Goal: Contribute content: Contribute content

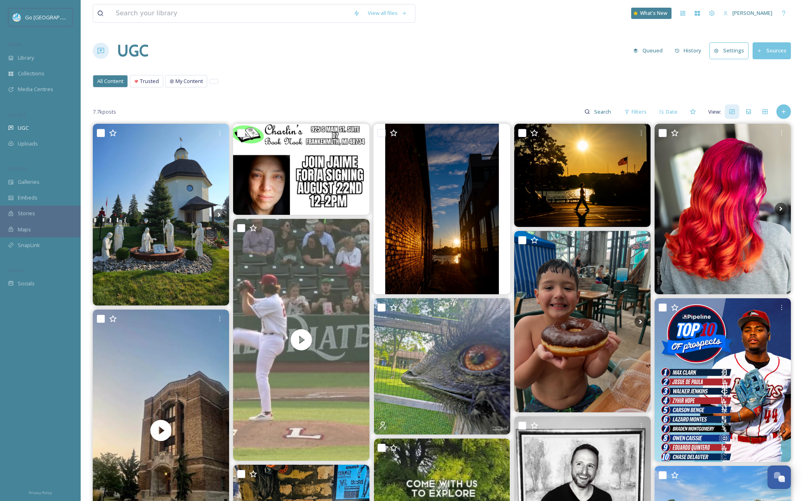
scroll to position [692, 0]
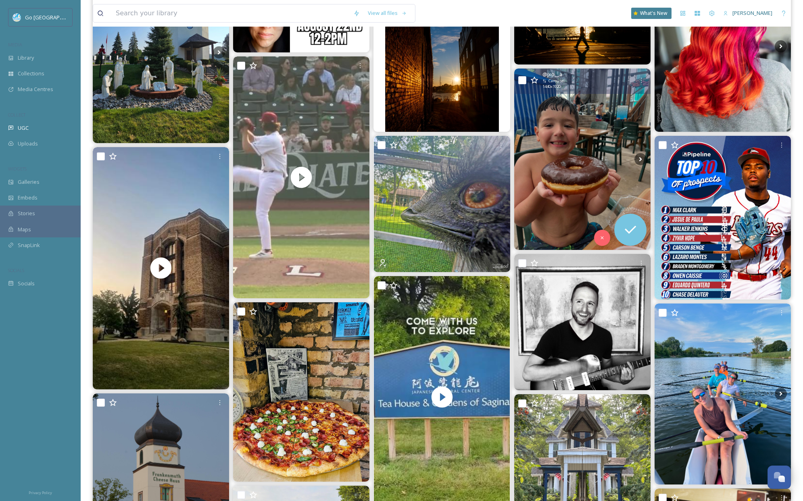
scroll to position [274, 0]
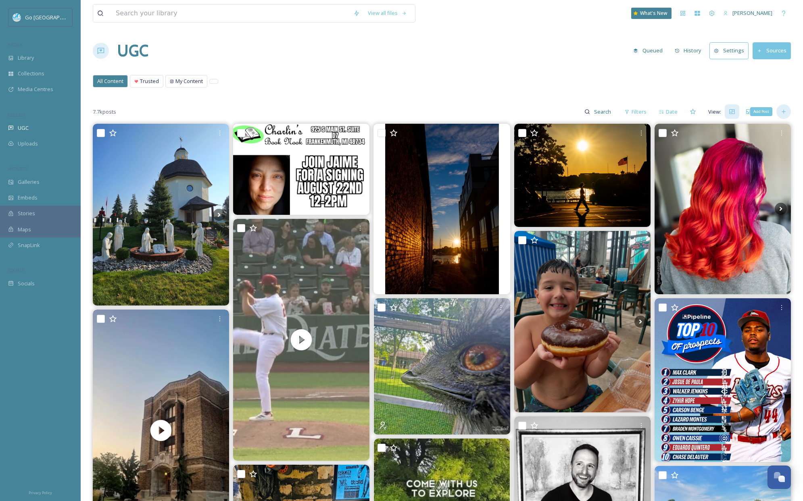
click at [783, 109] on icon at bounding box center [784, 112] width 6 height 6
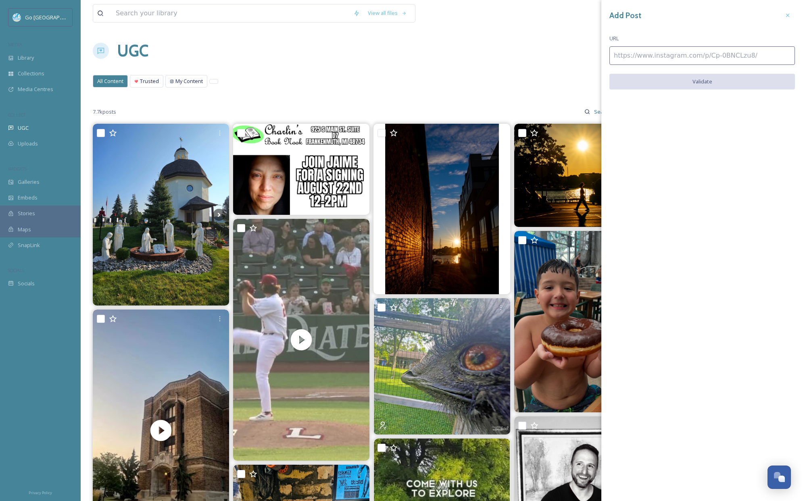
click at [639, 57] on input at bounding box center [703, 55] width 186 height 19
paste input "https://www.instagram.com/p/DNmDJIrJ6gP/"
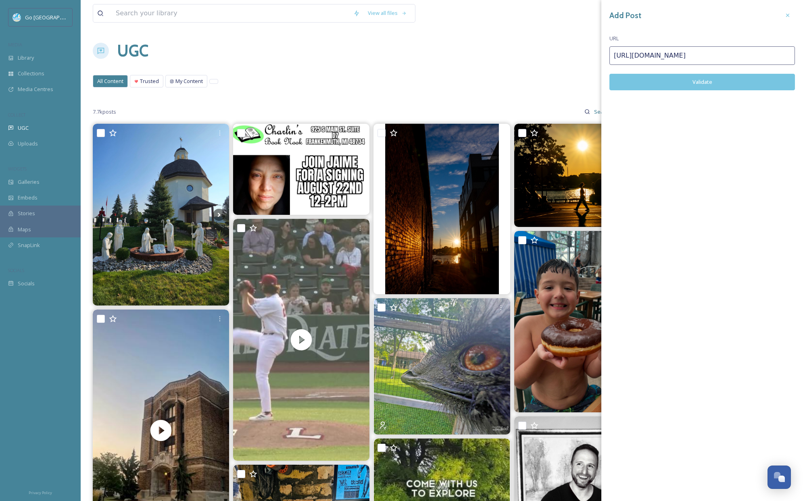
type input "https://www.instagram.com/p/DNmDJIrJ6gP/"
click at [736, 81] on button "Validate" at bounding box center [703, 82] width 186 height 17
click at [727, 79] on button "Add Post" at bounding box center [703, 82] width 186 height 17
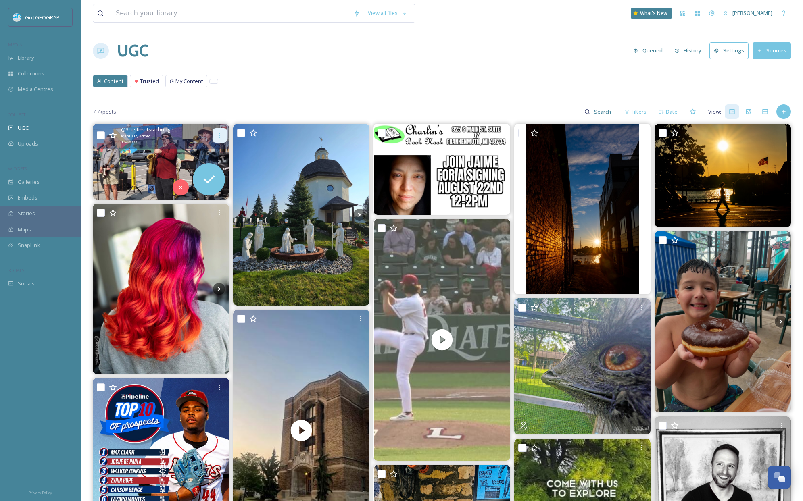
click at [225, 138] on div at bounding box center [220, 135] width 15 height 15
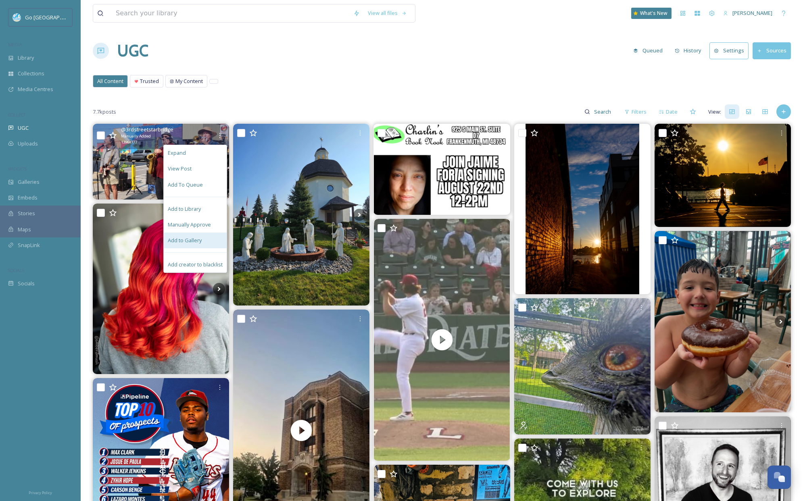
click at [196, 240] on span "Add to Gallery" at bounding box center [185, 241] width 34 height 8
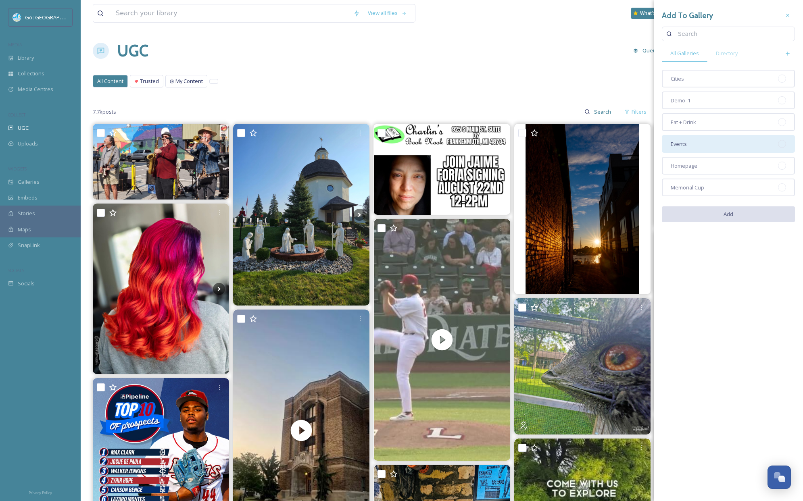
click at [727, 145] on div "Events" at bounding box center [728, 144] width 133 height 18
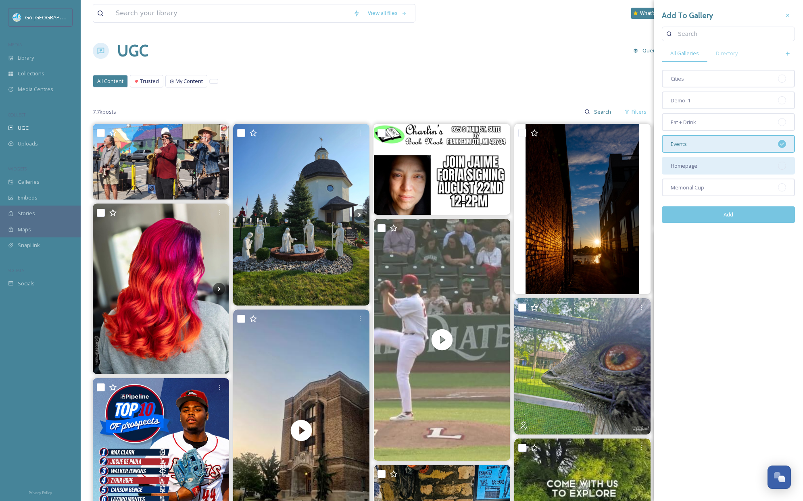
click at [728, 165] on div "Homepage" at bounding box center [728, 166] width 133 height 18
click at [749, 217] on button "Add" at bounding box center [728, 215] width 133 height 17
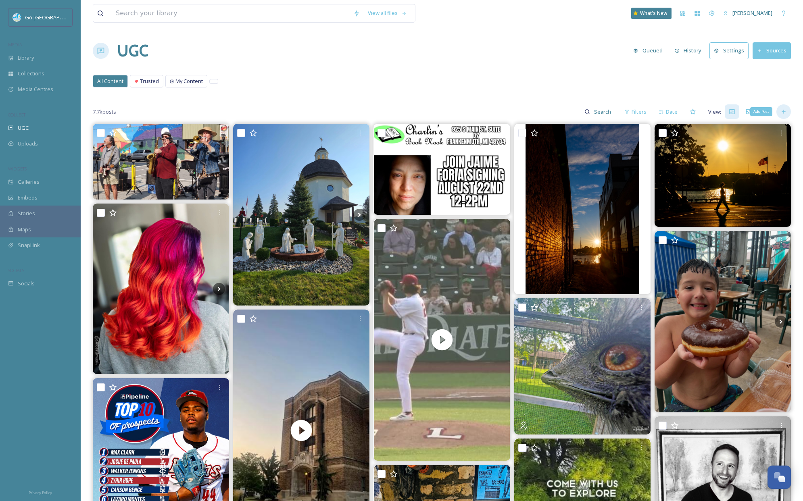
click at [788, 112] on div "Add Post" at bounding box center [784, 111] width 15 height 15
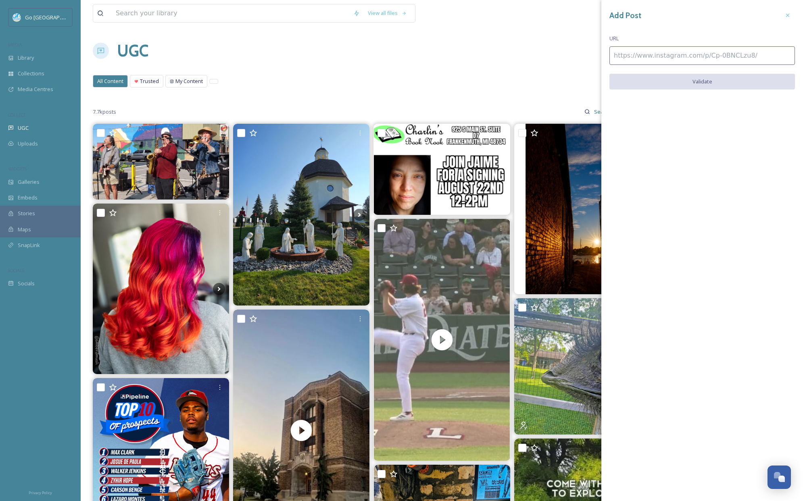
click at [697, 52] on input at bounding box center [703, 55] width 186 height 19
paste input "https://www.instagram.com/p/DNn2HCVOQtD/"
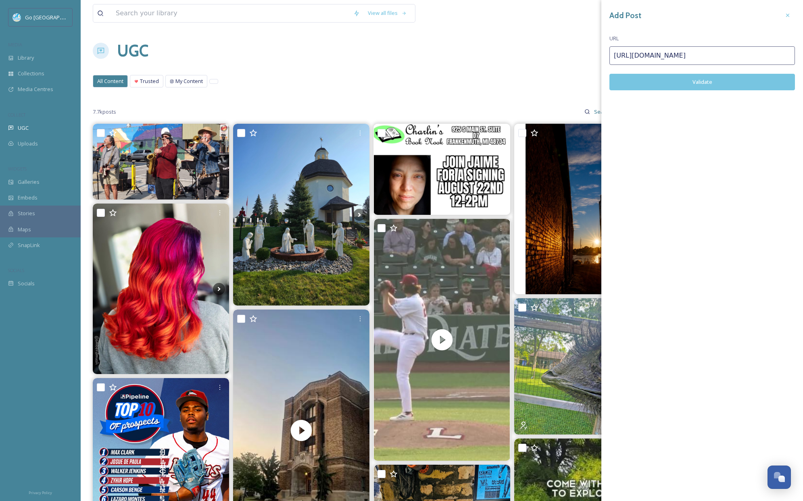
type input "https://www.instagram.com/p/DNn2HCVOQtD/"
click at [730, 76] on button "Validate" at bounding box center [703, 82] width 186 height 17
click at [716, 79] on button "Add Post" at bounding box center [703, 82] width 186 height 17
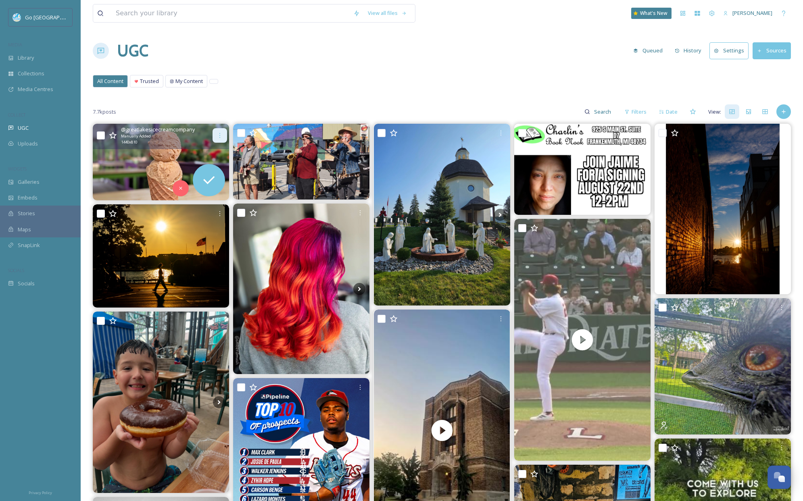
click at [222, 138] on icon at bounding box center [220, 135] width 6 height 6
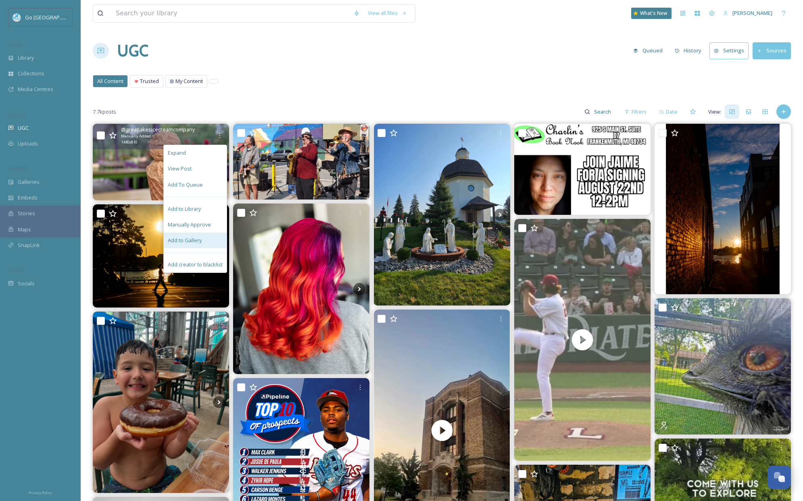
click at [202, 241] on div "Add to Gallery" at bounding box center [195, 241] width 63 height 16
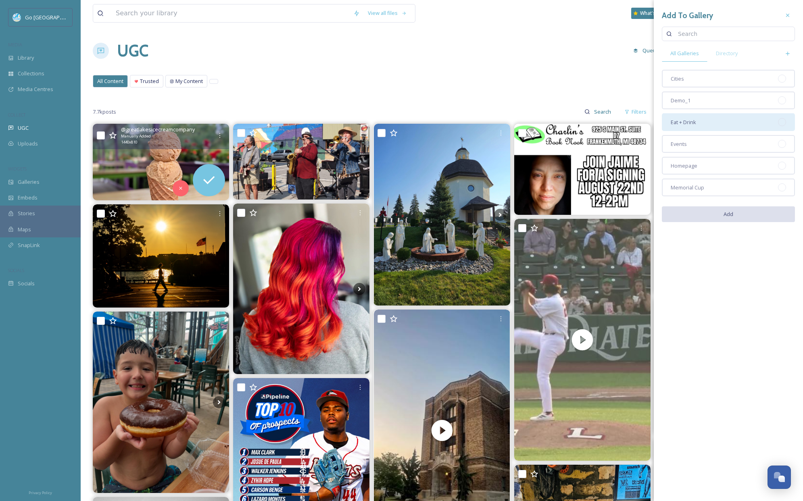
click at [715, 121] on div "Eat + Drink" at bounding box center [728, 122] width 133 height 18
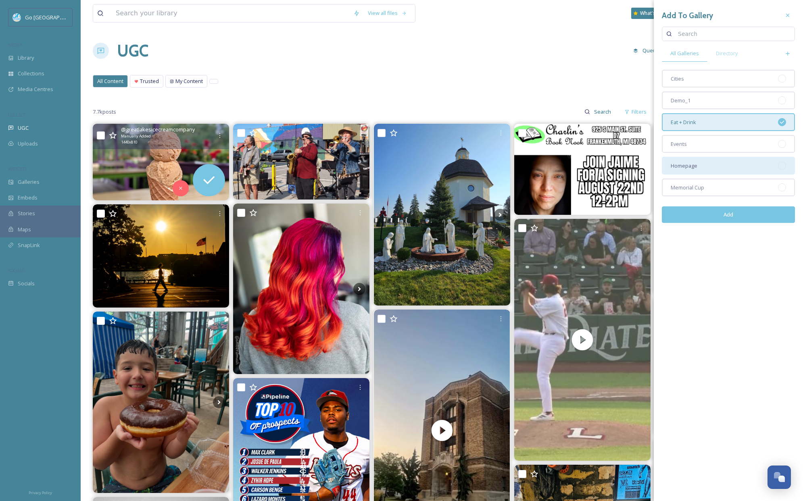
click at [721, 169] on div "Homepage" at bounding box center [728, 166] width 133 height 18
click at [741, 217] on button "Add" at bounding box center [728, 215] width 133 height 17
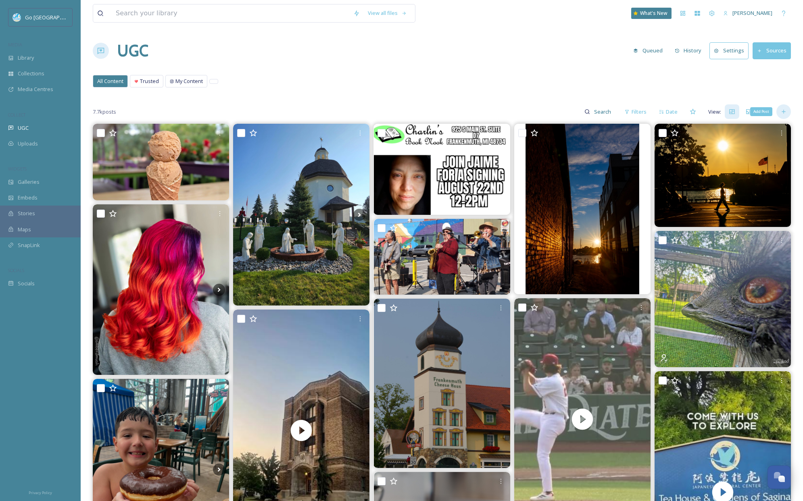
click at [786, 107] on div "Add Post" at bounding box center [784, 111] width 15 height 15
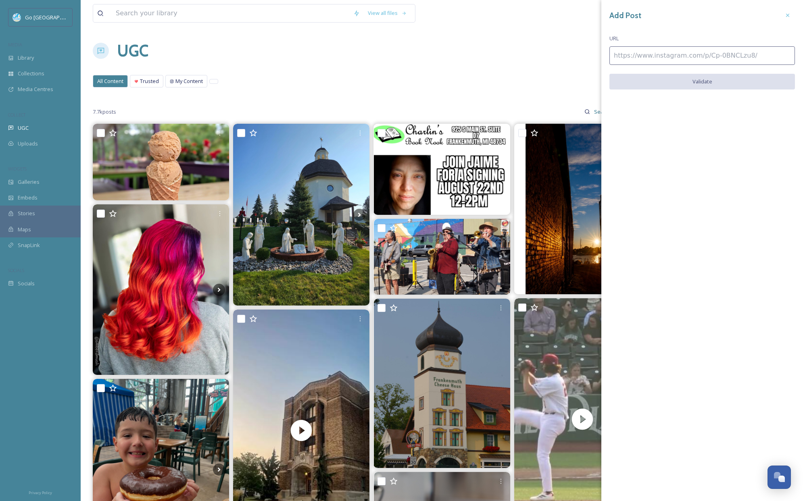
click at [647, 59] on input at bounding box center [703, 55] width 186 height 19
paste input "https://www.instagram.com/p/DNYUG19uBQJ/"
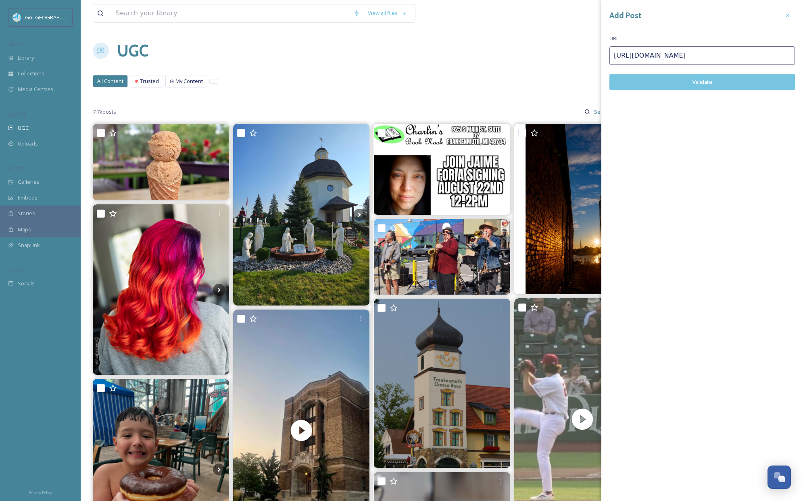
click at [712, 75] on button "Validate" at bounding box center [703, 82] width 186 height 17
click at [710, 78] on button "Add Post" at bounding box center [703, 82] width 186 height 17
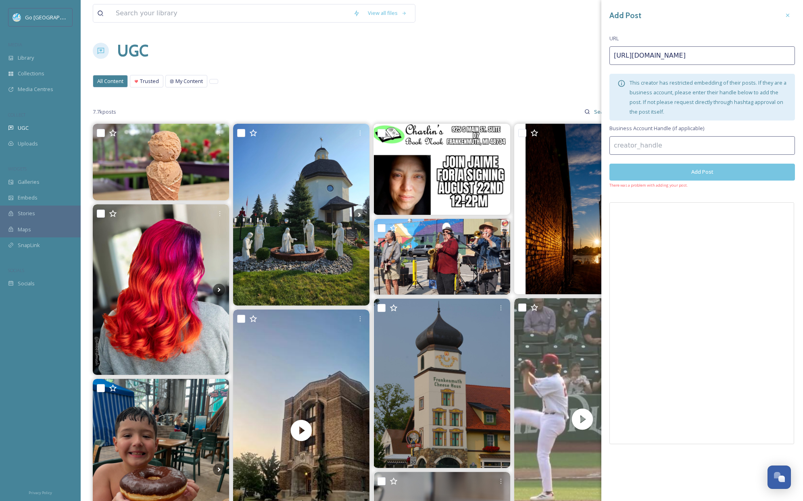
click at [662, 57] on input "https://www.instagram.com/p/DNYUG19uBQJ/" at bounding box center [703, 55] width 186 height 19
drag, startPoint x: 604, startPoint y: 53, endPoint x: 539, endPoint y: 35, distance: 67.1
click at [529, 38] on div "View all files What's New Amber Balley UGC Queued History Settings Sources All …" at bounding box center [442, 463] width 723 height 926
paste input "TLokqOQ6m"
type input "https://www.instagram.com/p/DNTLokqOQ6m/"
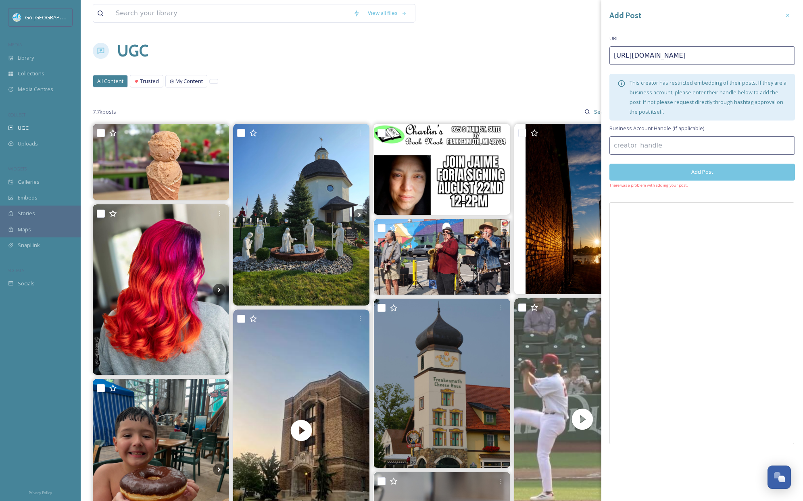
click at [733, 169] on button "Add Post" at bounding box center [703, 172] width 186 height 17
click at [684, 174] on button "Add Post" at bounding box center [703, 172] width 186 height 17
click at [786, 12] on icon at bounding box center [788, 15] width 6 height 6
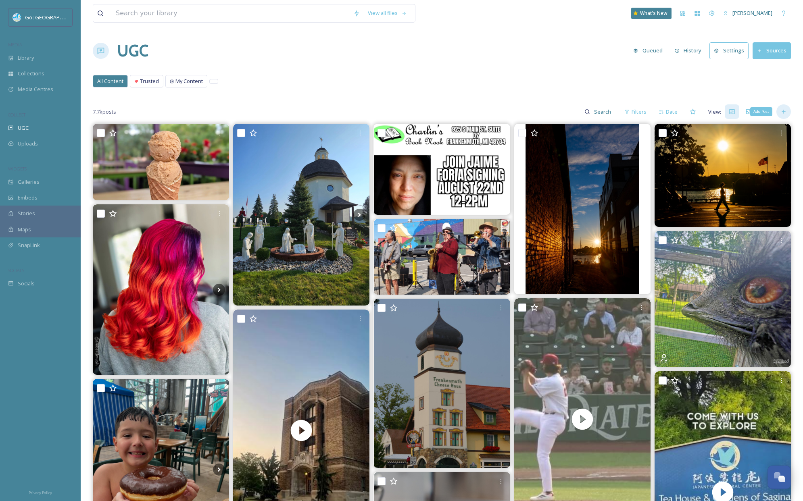
click at [781, 110] on icon at bounding box center [784, 112] width 6 height 6
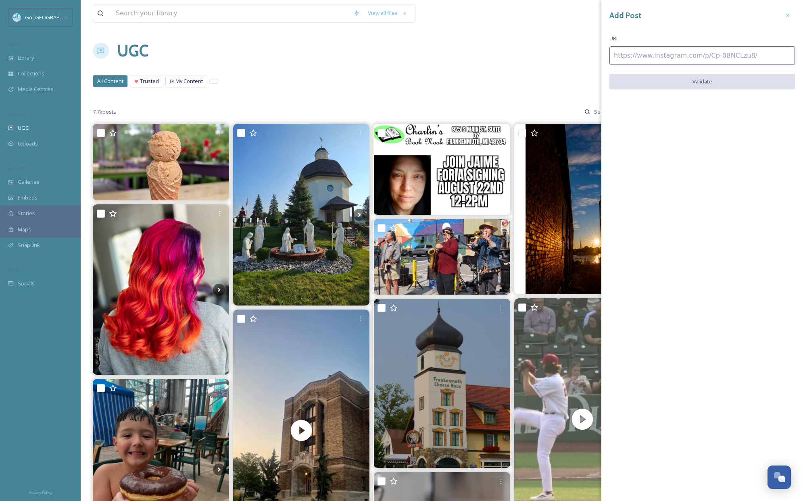
click at [683, 55] on input at bounding box center [703, 55] width 186 height 19
paste input "https://www.instagram.com/p/DNWIcuKOFMo/"
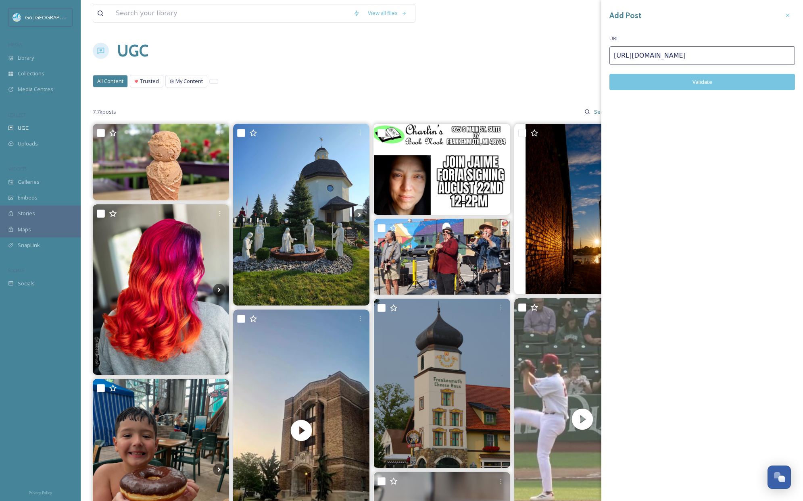
type input "https://www.instagram.com/p/DNWIcuKOFMo/"
click at [685, 79] on button "Validate" at bounding box center [703, 82] width 186 height 17
click at [786, 12] on icon at bounding box center [788, 15] width 6 height 6
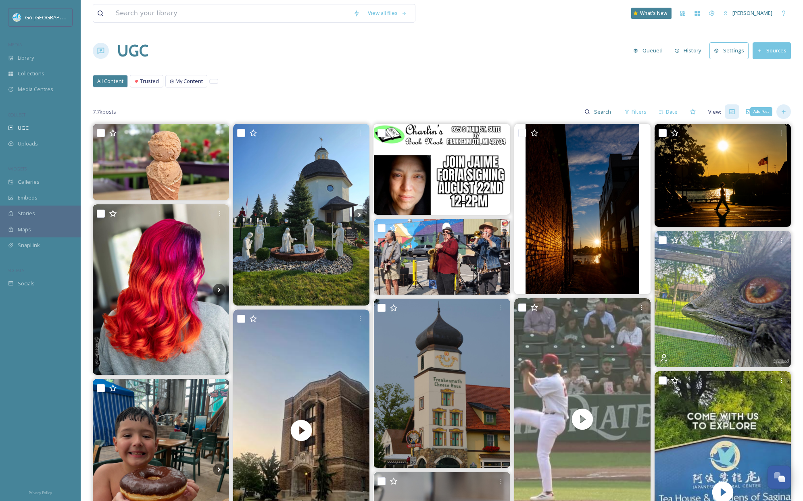
click at [781, 107] on div "Add Post" at bounding box center [784, 111] width 15 height 15
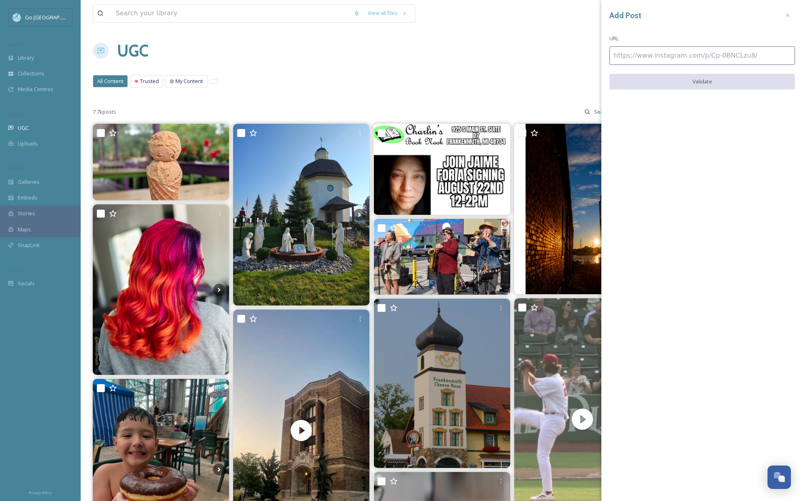
click at [659, 56] on input at bounding box center [703, 55] width 186 height 19
paste input "https://www.instagram.com/p/DNnqBKapcas/"
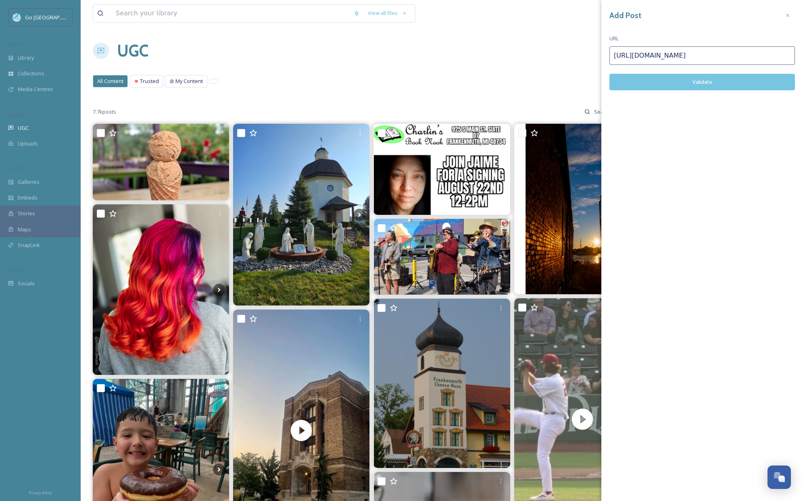
type input "https://www.instagram.com/p/DNnqBKapcas/"
click at [710, 83] on button "Validate" at bounding box center [703, 82] width 186 height 17
click at [733, 78] on button "Add Post" at bounding box center [703, 82] width 186 height 17
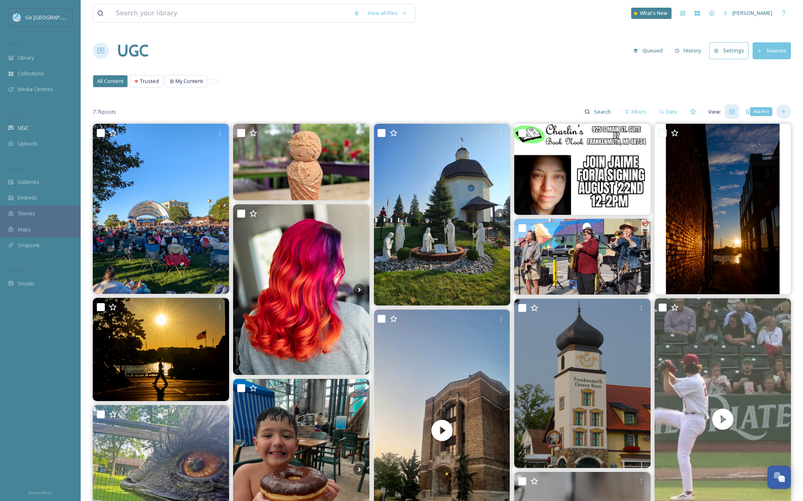
click at [785, 113] on icon at bounding box center [784, 112] width 6 height 6
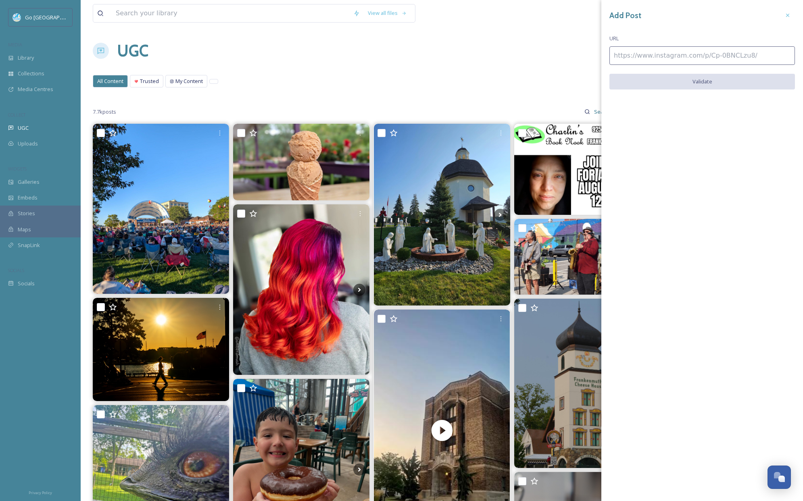
click at [634, 61] on input at bounding box center [703, 55] width 186 height 19
paste input "[URL][DOMAIN_NAME]"
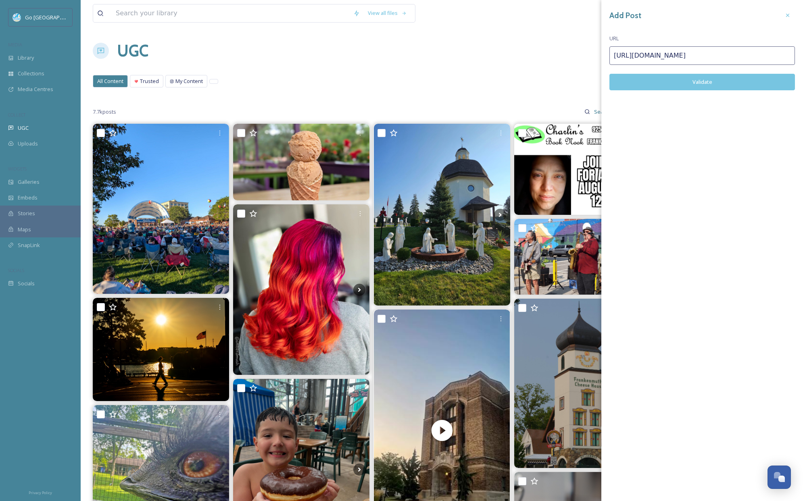
type input "[URL][DOMAIN_NAME]"
click at [684, 84] on button "Validate" at bounding box center [703, 82] width 186 height 17
click at [717, 84] on button "Add Post" at bounding box center [703, 82] width 186 height 17
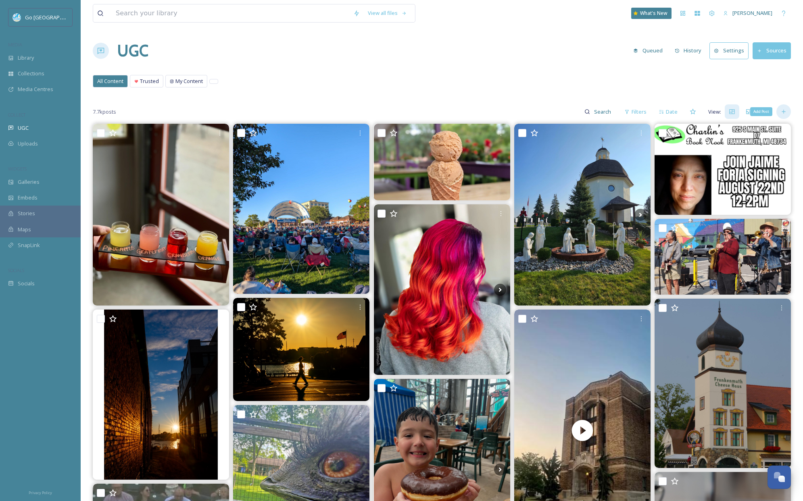
click at [784, 113] on icon at bounding box center [784, 112] width 4 height 4
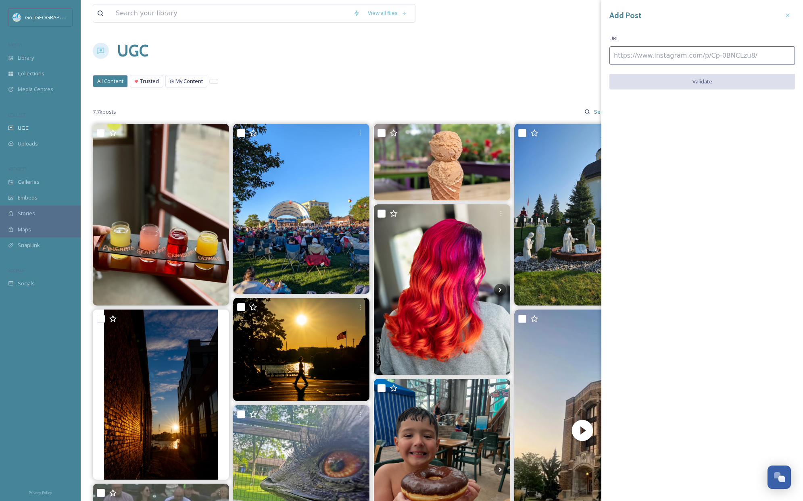
click at [636, 52] on input at bounding box center [703, 55] width 186 height 19
paste input "https://www.instagram.com/p/DNjGvxVunoI/"
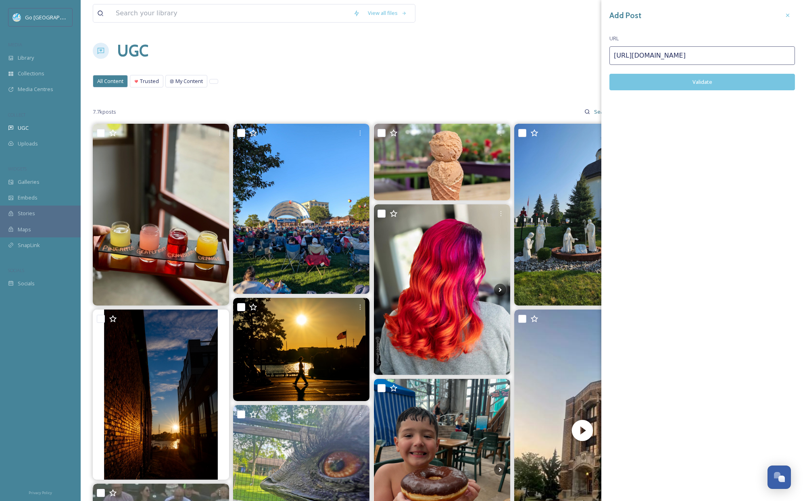
click at [676, 82] on button "Validate" at bounding box center [703, 82] width 186 height 17
click at [724, 57] on input "https://www.instagram.com/p/DNjGvxVunoI/" at bounding box center [703, 55] width 186 height 19
drag, startPoint x: 752, startPoint y: 53, endPoint x: 517, endPoint y: 37, distance: 235.0
click at [528, 41] on div "View all files What's New Amber Balley UGC Queued History Settings Sources All …" at bounding box center [442, 505] width 723 height 1011
paste input "lr3oIuUJJ"
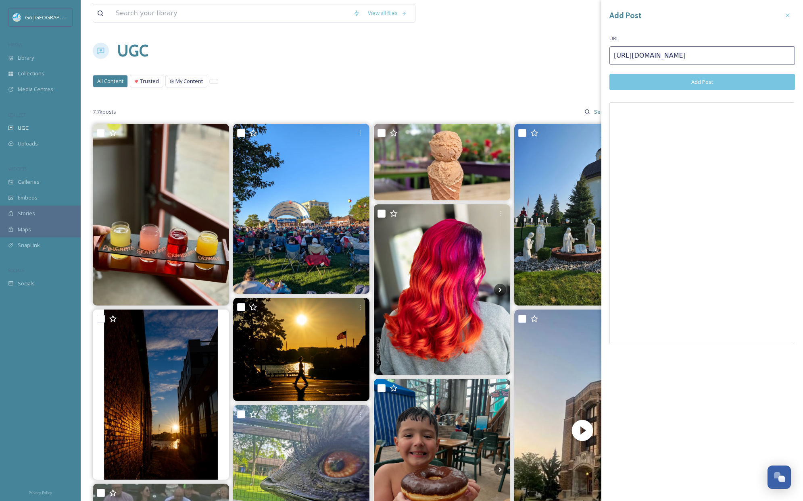
type input "[URL][DOMAIN_NAME]"
click at [724, 84] on button "Add Post" at bounding box center [703, 82] width 186 height 17
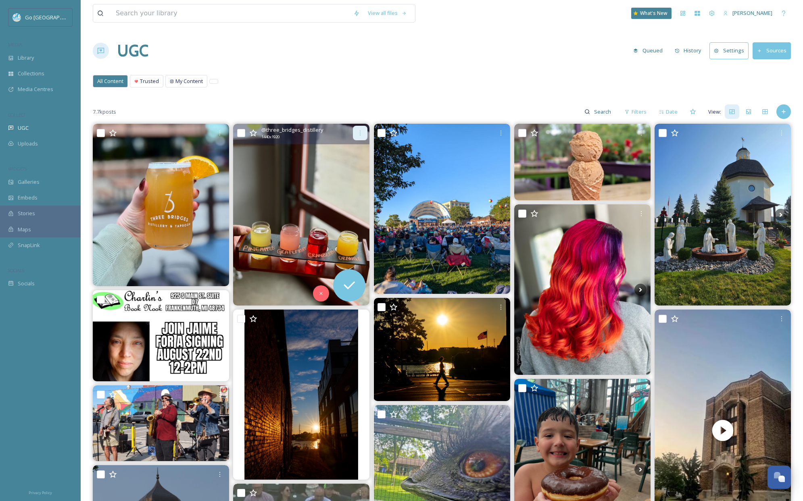
click at [363, 134] on icon at bounding box center [360, 133] width 6 height 6
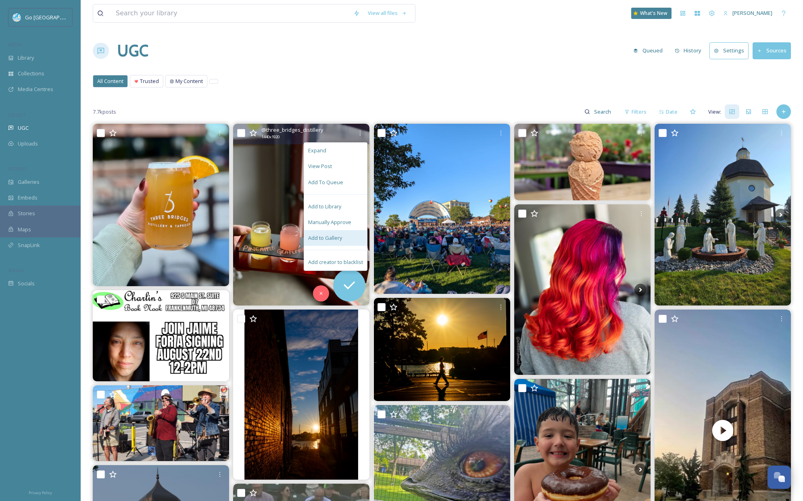
click at [328, 240] on span "Add to Gallery" at bounding box center [325, 238] width 34 height 8
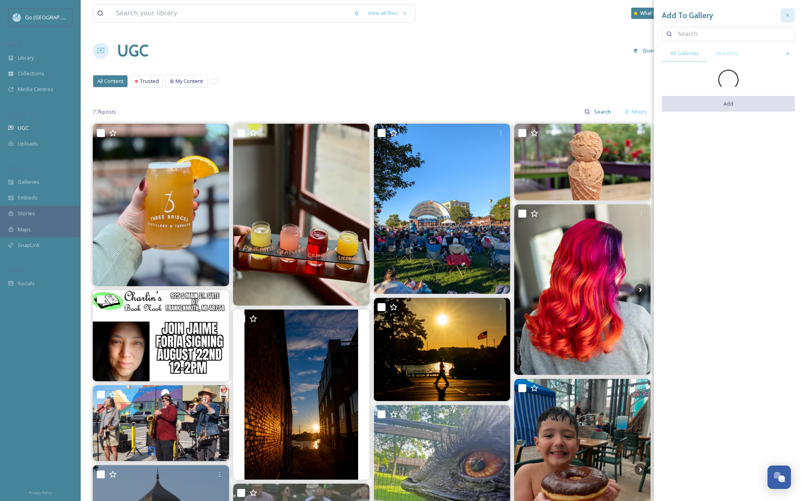
click at [788, 12] on icon at bounding box center [788, 15] width 6 height 6
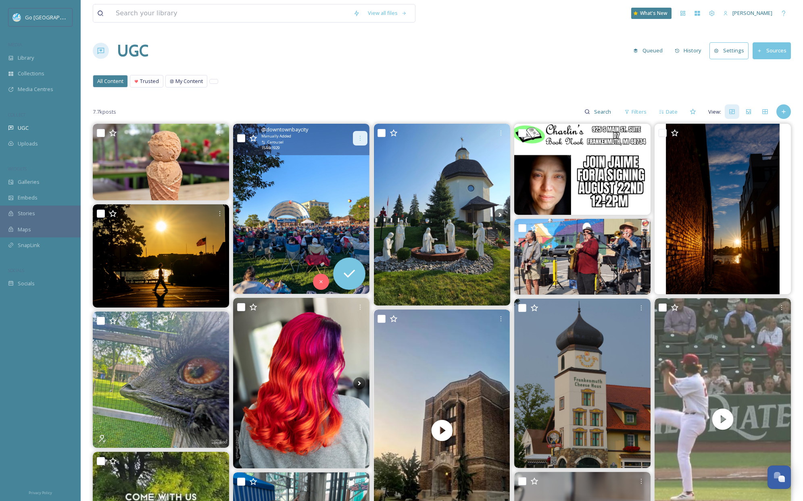
click at [355, 138] on div at bounding box center [360, 138] width 15 height 15
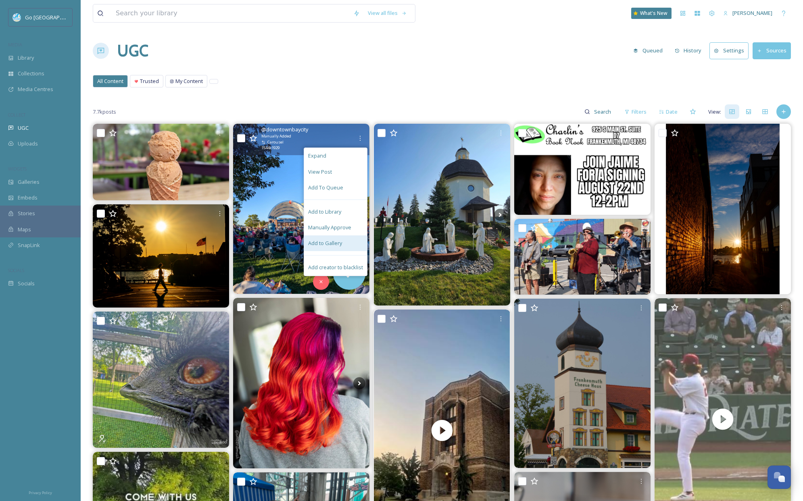
click at [320, 244] on span "Add to Gallery" at bounding box center [325, 244] width 34 height 8
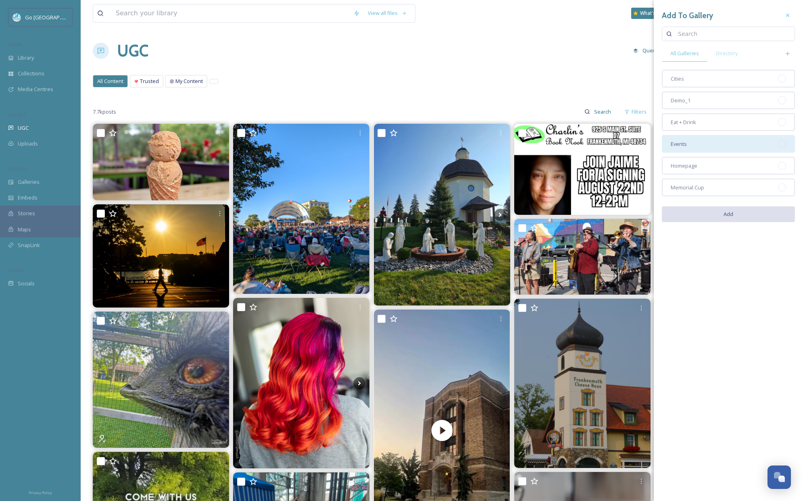
click at [704, 147] on div "Events" at bounding box center [728, 144] width 133 height 18
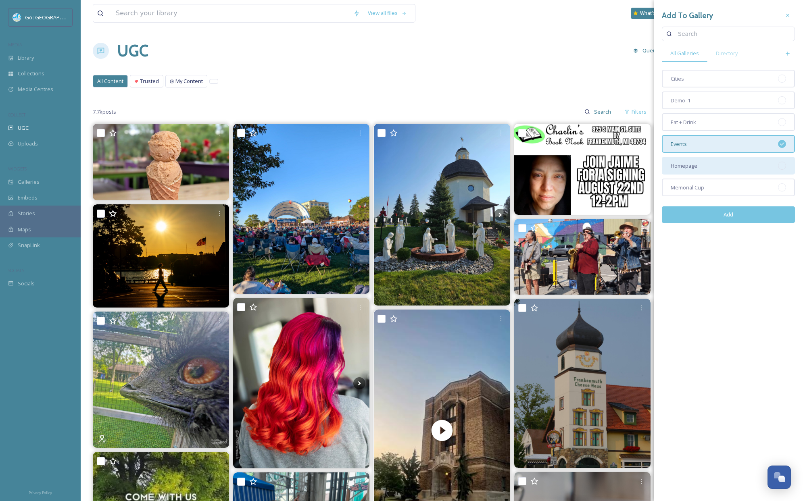
click at [692, 171] on div "Homepage" at bounding box center [728, 166] width 133 height 18
click at [728, 219] on button "Add" at bounding box center [728, 215] width 133 height 17
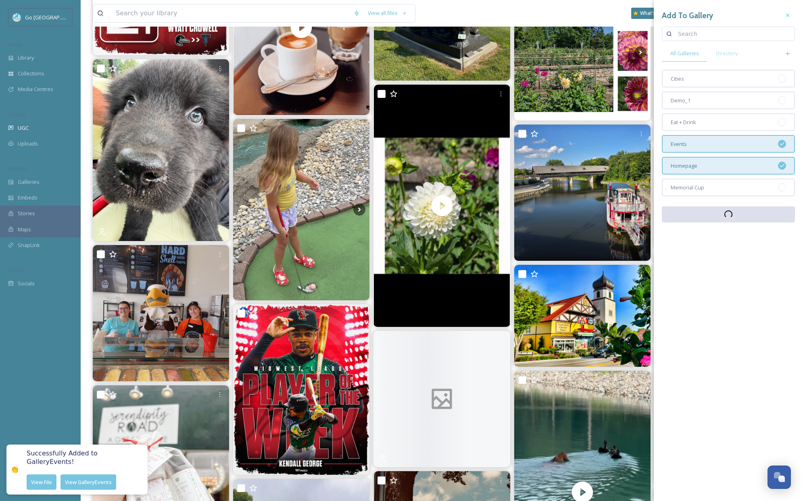
scroll to position [1428, 0]
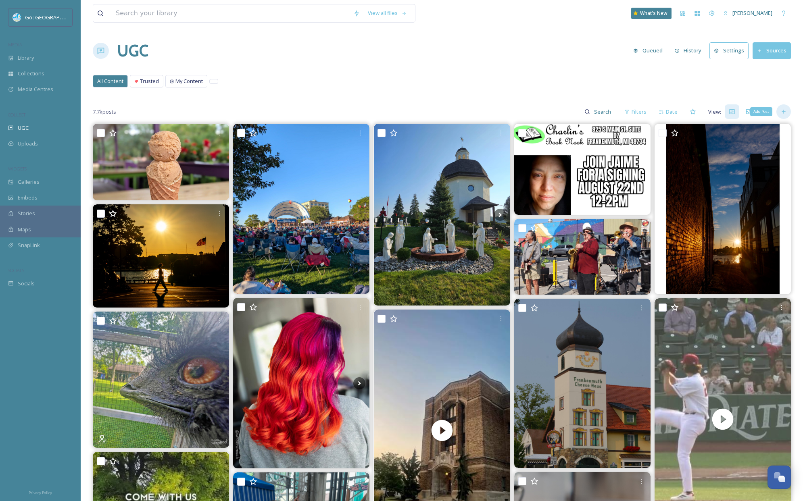
click at [790, 113] on div "Add Post" at bounding box center [784, 111] width 15 height 15
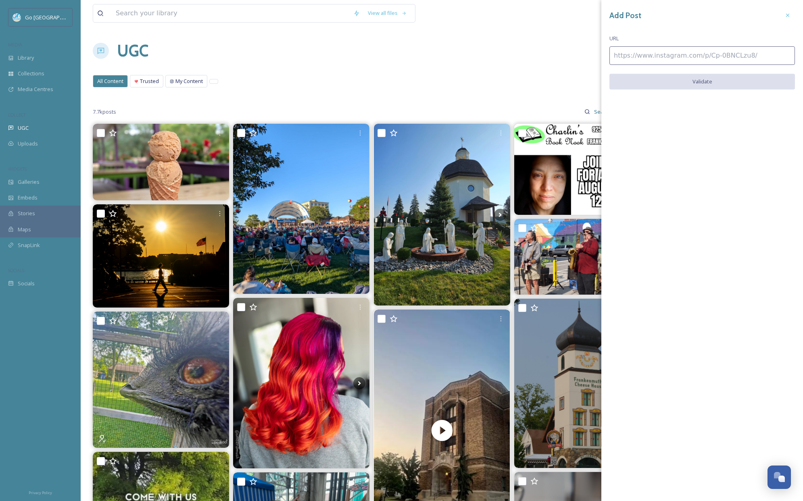
click at [710, 64] on input at bounding box center [703, 55] width 186 height 19
click at [706, 57] on input at bounding box center [703, 55] width 186 height 19
paste input "[URL][DOMAIN_NAME]"
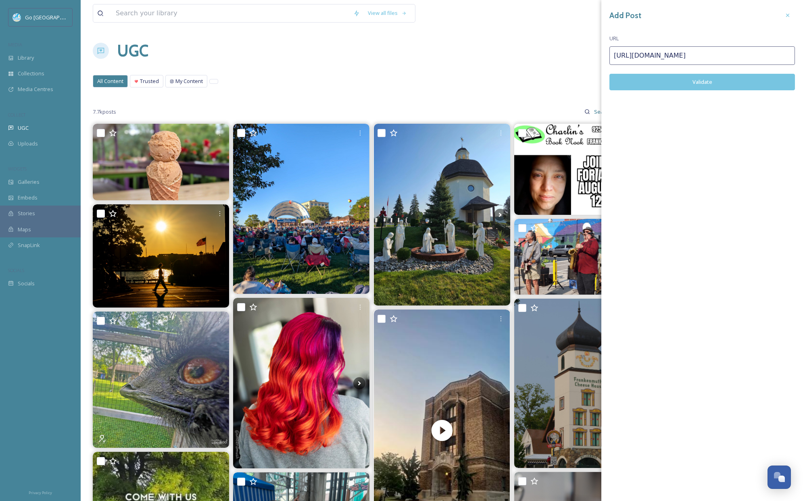
type input "[URL][DOMAIN_NAME]"
click at [688, 79] on button "Validate" at bounding box center [703, 82] width 186 height 17
click at [681, 79] on button "Add Post" at bounding box center [703, 82] width 186 height 17
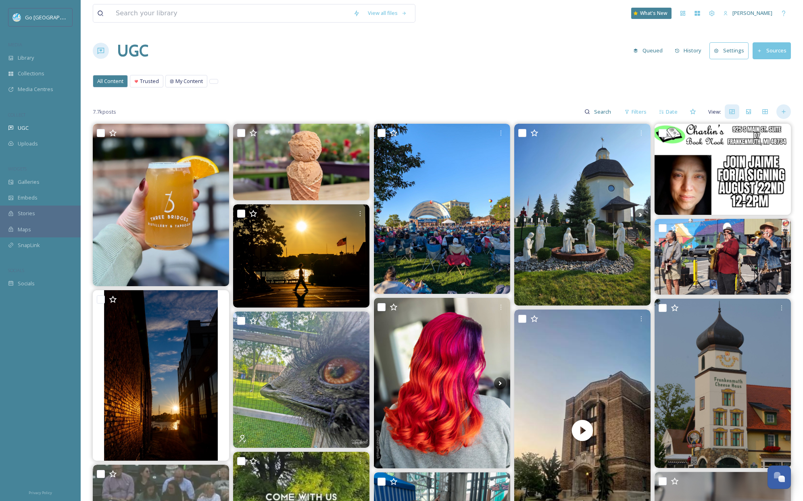
click at [790, 115] on div at bounding box center [784, 111] width 15 height 15
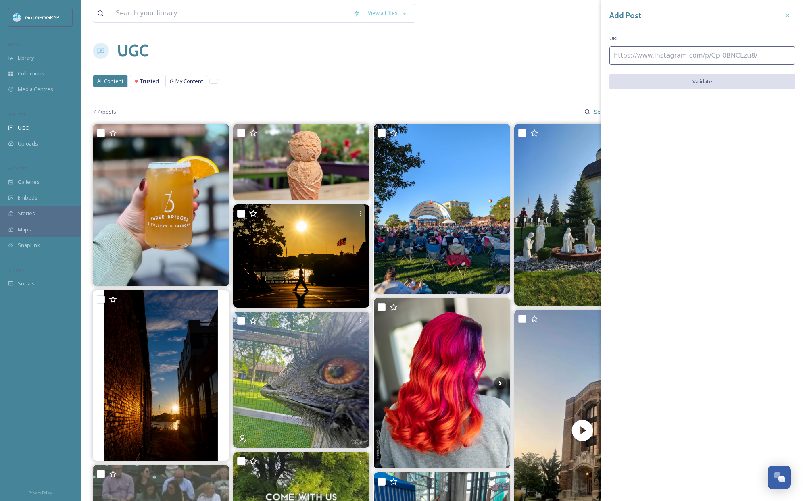
click at [702, 64] on input at bounding box center [703, 55] width 186 height 19
paste input "[URL][DOMAIN_NAME]"
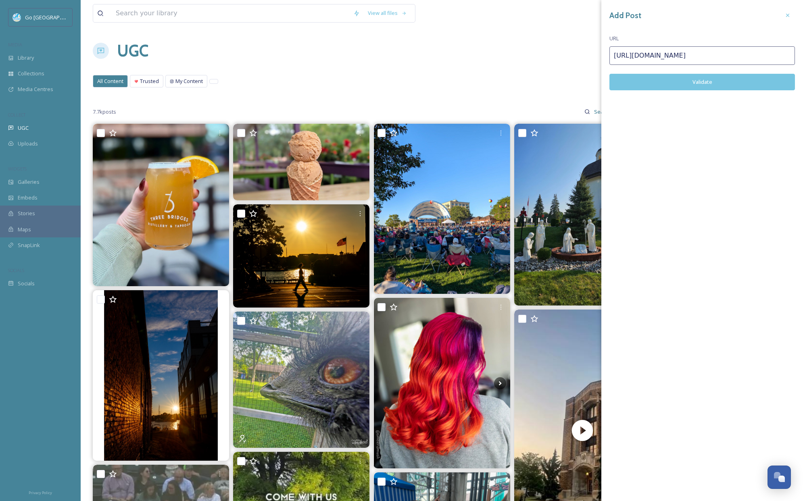
type input "[URL][DOMAIN_NAME]"
click at [715, 79] on button "Validate" at bounding box center [703, 82] width 186 height 17
click at [654, 79] on button "Add Post" at bounding box center [703, 82] width 186 height 17
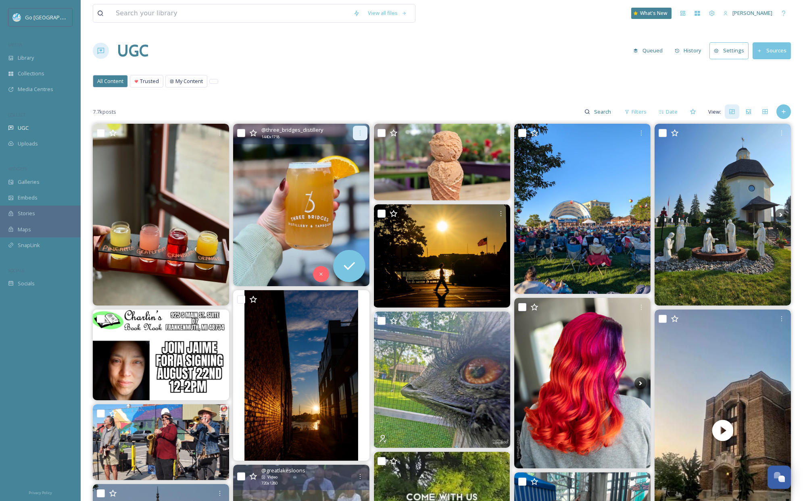
click at [359, 133] on icon at bounding box center [360, 133] width 6 height 6
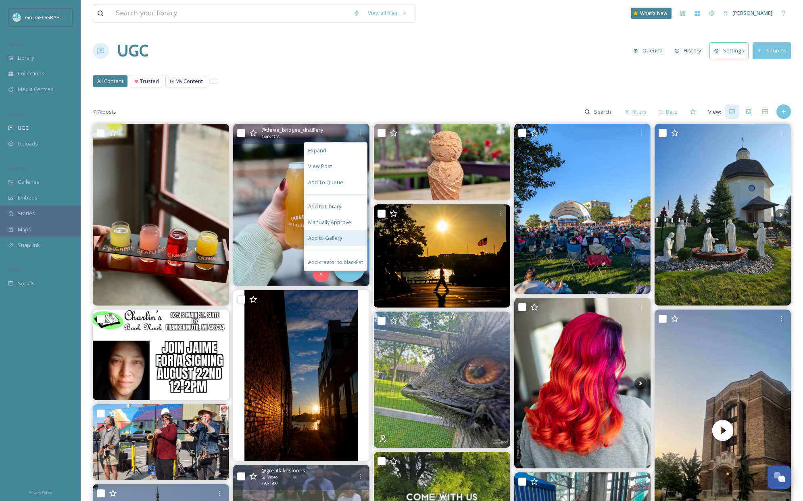
click at [339, 238] on span "Add to Gallery" at bounding box center [325, 238] width 34 height 8
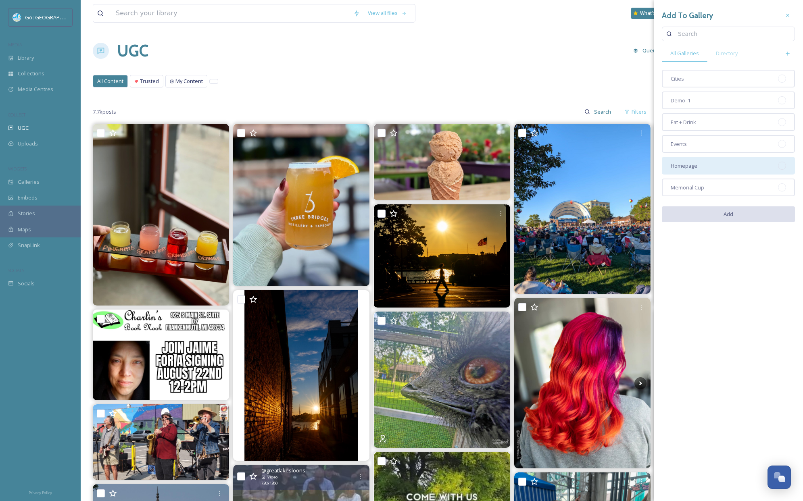
click at [692, 169] on span "Homepage" at bounding box center [684, 166] width 27 height 8
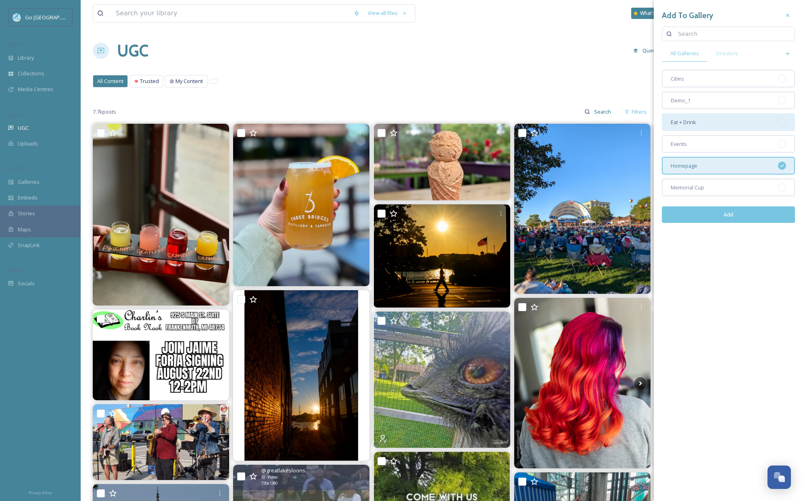
click at [687, 125] on span "Eat + Drink" at bounding box center [683, 123] width 25 height 8
click at [733, 207] on button "Add" at bounding box center [728, 215] width 133 height 17
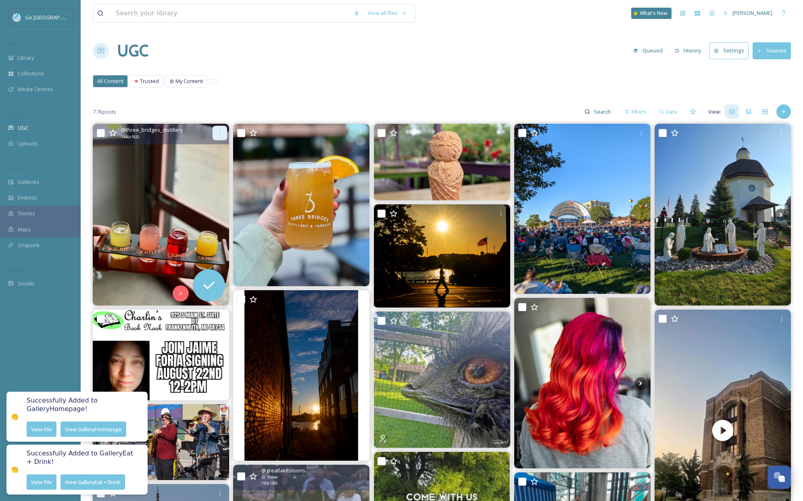
click at [219, 135] on icon at bounding box center [220, 133] width 6 height 6
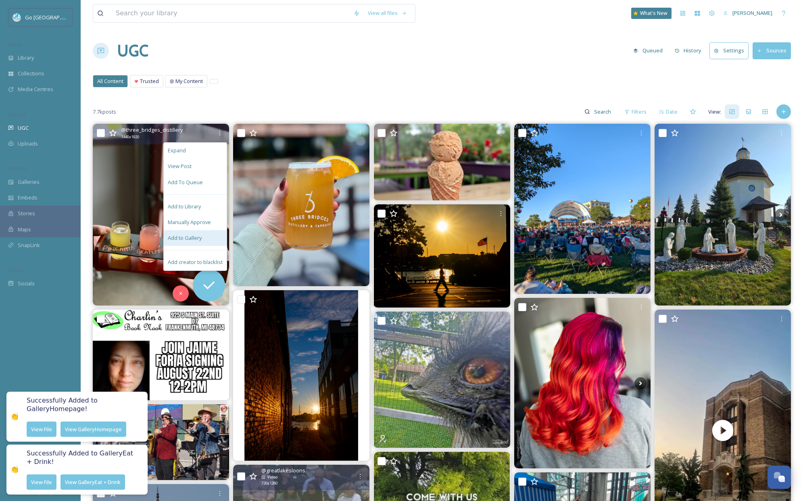
click at [206, 235] on div "Add to Gallery" at bounding box center [195, 238] width 63 height 16
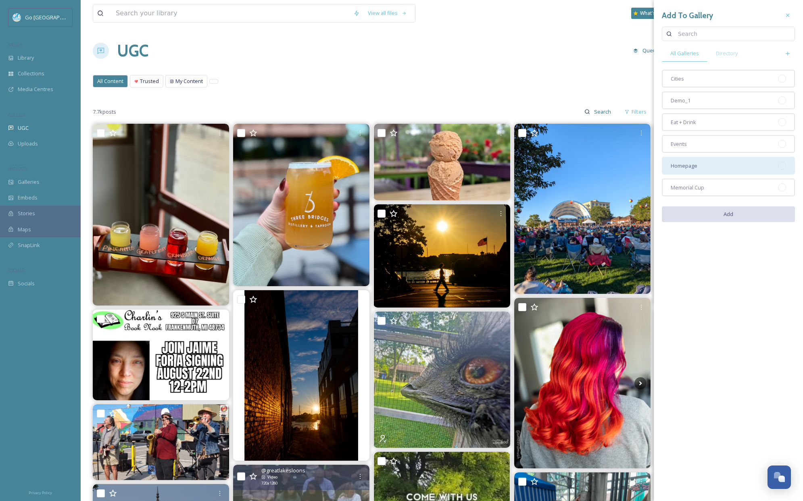
click at [689, 168] on span "Homepage" at bounding box center [684, 166] width 27 height 8
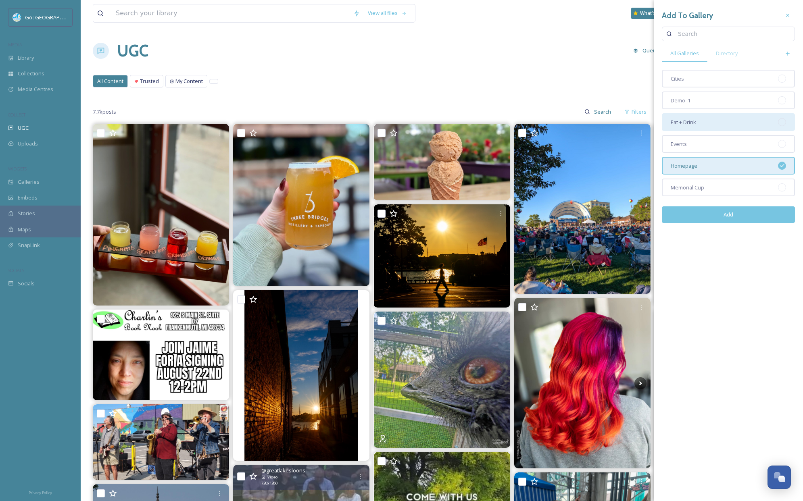
click at [685, 124] on span "Eat + Drink" at bounding box center [683, 123] width 25 height 8
click at [723, 213] on button "Add" at bounding box center [728, 215] width 133 height 17
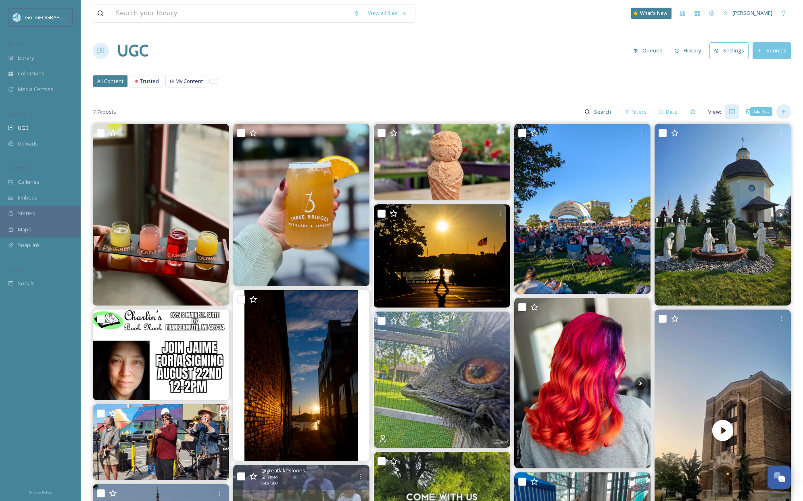
click at [785, 111] on icon at bounding box center [784, 112] width 6 height 6
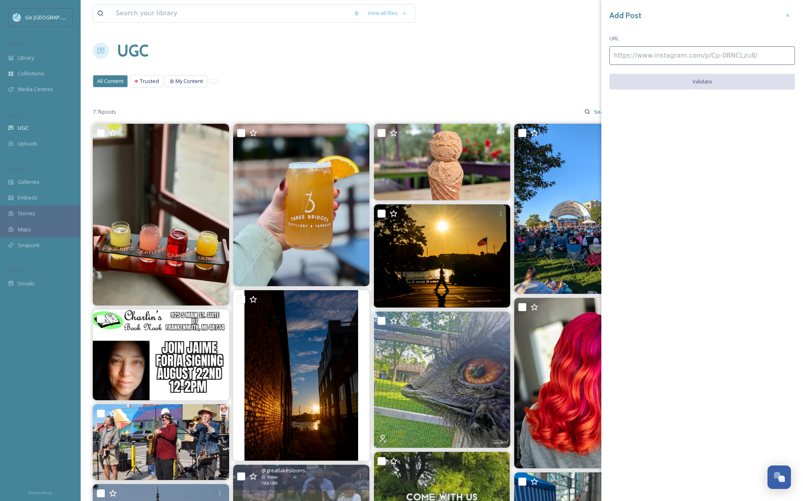
click at [668, 52] on input at bounding box center [703, 55] width 186 height 19
paste input "[URL][DOMAIN_NAME]"
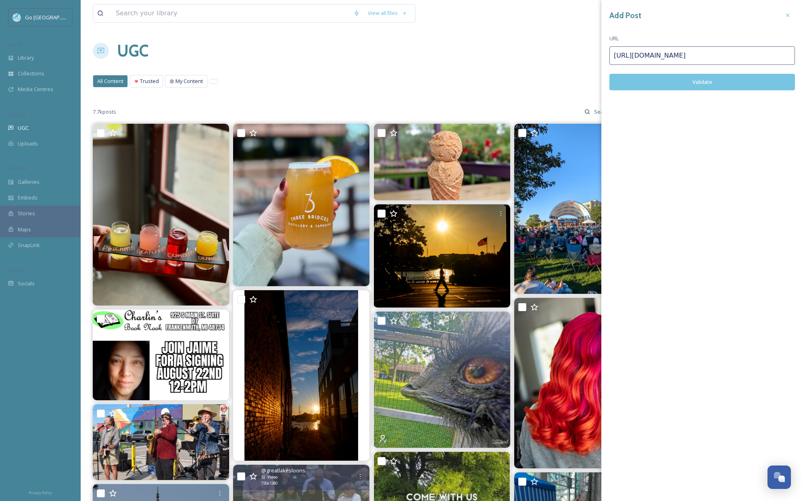
type input "[URL][DOMAIN_NAME]"
click at [706, 85] on button "Validate" at bounding box center [703, 82] width 186 height 17
click at [708, 81] on button "Add Post" at bounding box center [703, 82] width 186 height 17
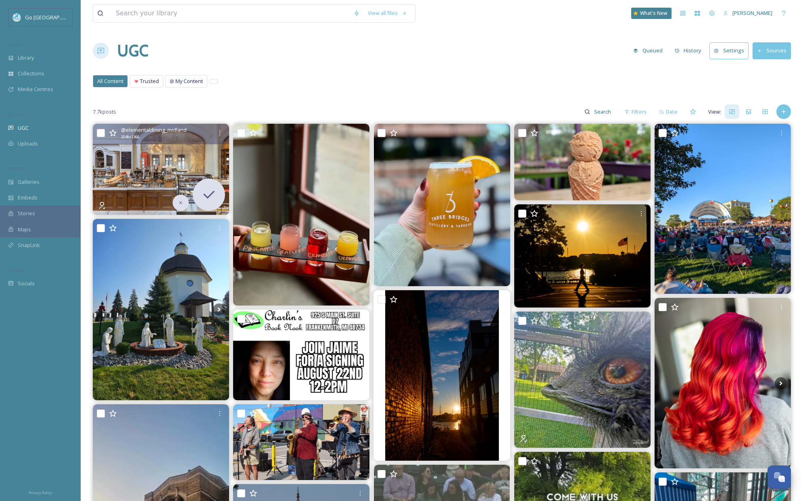
click at [188, 149] on img at bounding box center [161, 169] width 136 height 91
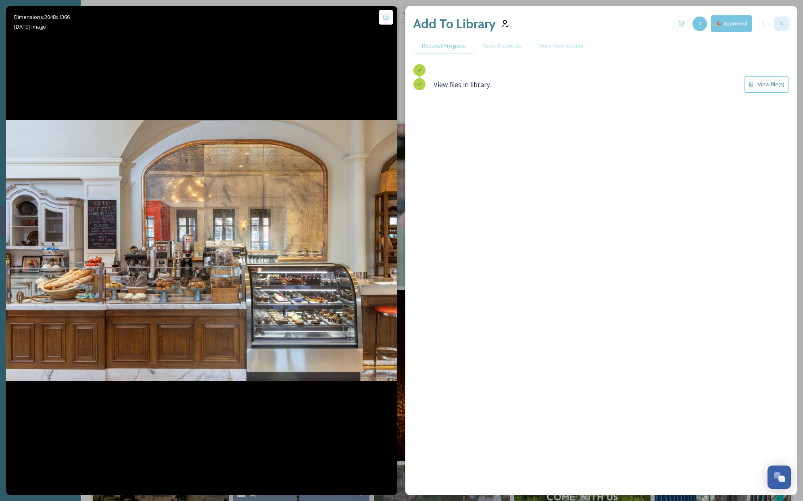
click at [783, 24] on icon at bounding box center [782, 24] width 6 height 6
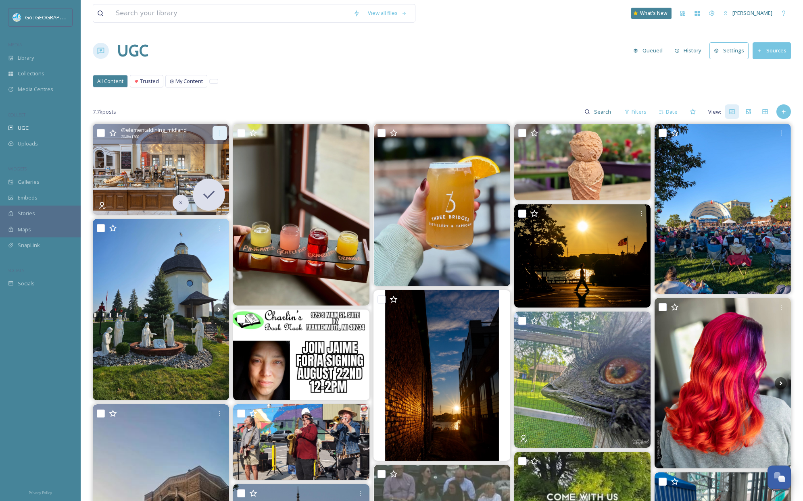
click at [217, 132] on icon at bounding box center [220, 133] width 6 height 6
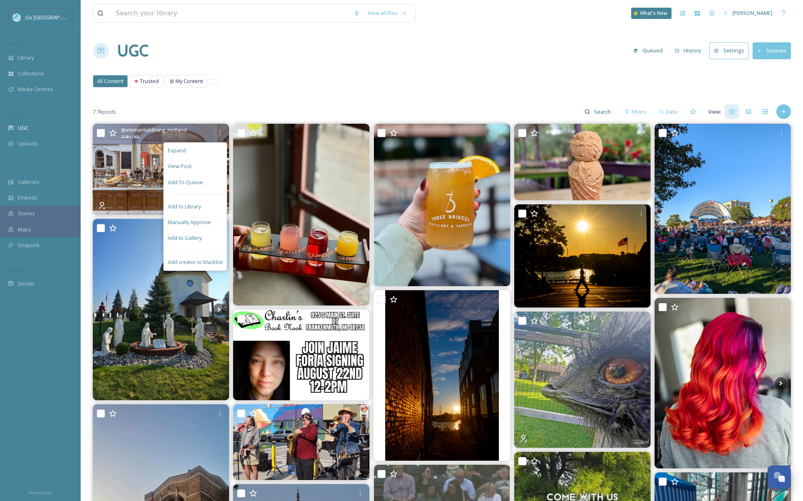
click at [207, 234] on div "Add to Gallery" at bounding box center [195, 238] width 63 height 16
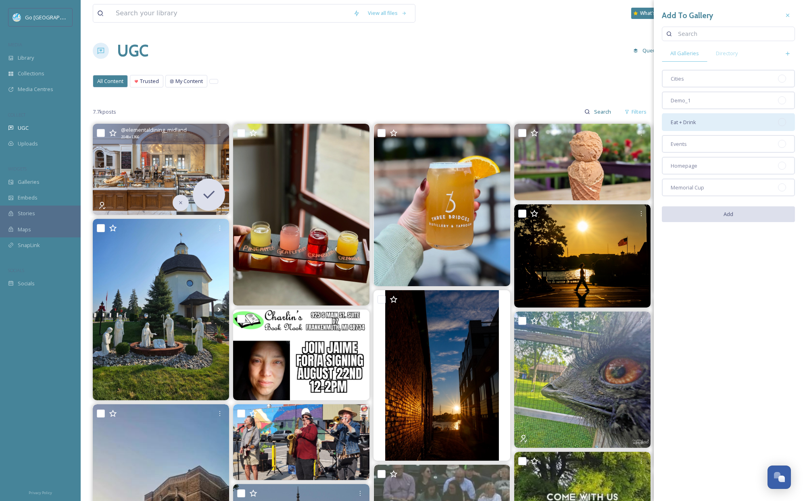
click at [705, 122] on div "Eat + Drink" at bounding box center [728, 122] width 133 height 18
click at [718, 168] on div "Homepage" at bounding box center [728, 166] width 133 height 18
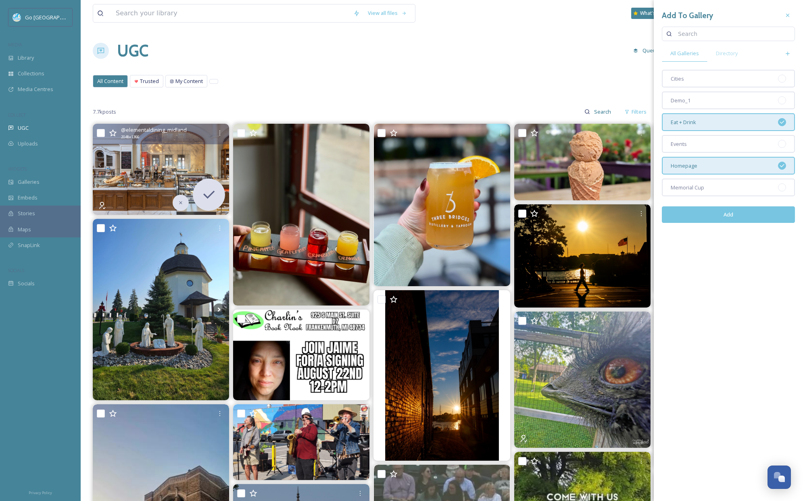
drag, startPoint x: 732, startPoint y: 216, endPoint x: 799, endPoint y: 228, distance: 68.0
click at [732, 216] on button "Add" at bounding box center [728, 215] width 133 height 17
